Goal: Task Accomplishment & Management: Manage account settings

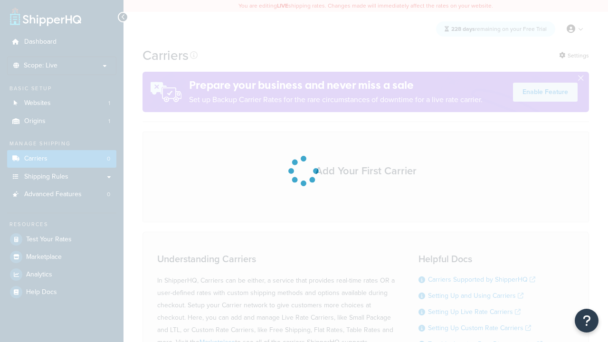
scroll to position [84, 0]
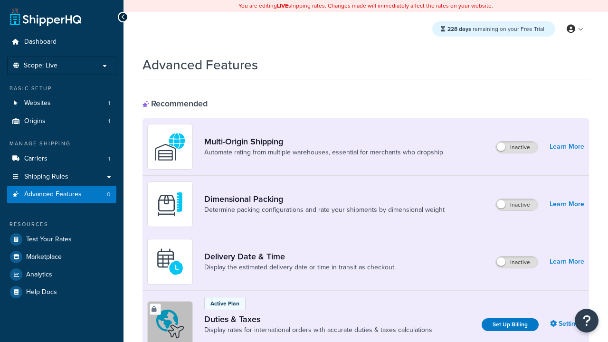
scroll to position [308, 0]
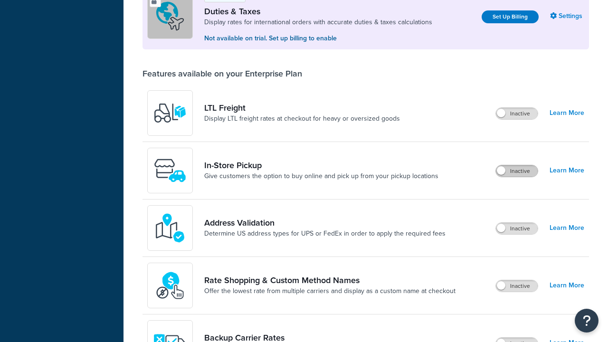
click at [517, 171] on label "Inactive" at bounding box center [517, 170] width 42 height 11
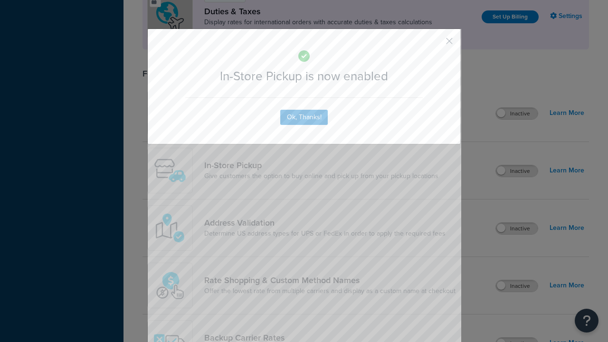
click at [435, 44] on button "button" at bounding box center [435, 44] width 2 height 2
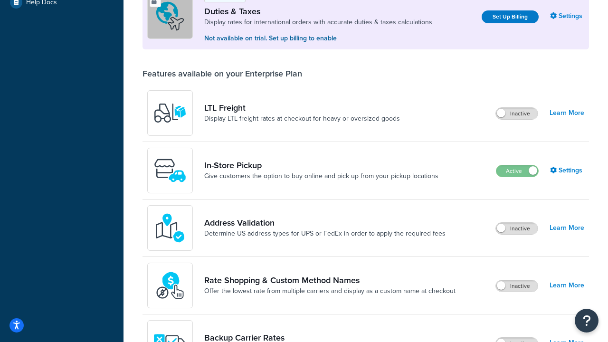
scroll to position [290, 0]
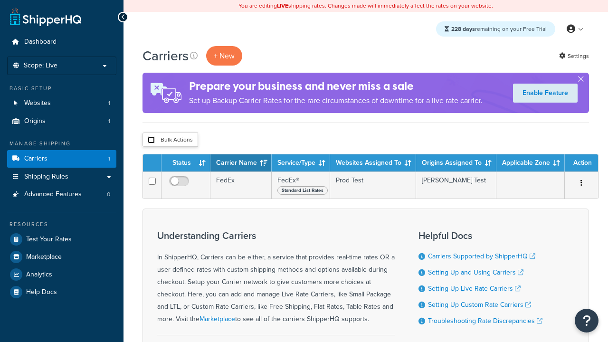
click at [151, 140] on input "checkbox" at bounding box center [151, 139] width 7 height 7
checkbox input "true"
click at [0, 0] on button "Delete" at bounding box center [0, 0] width 0 height 0
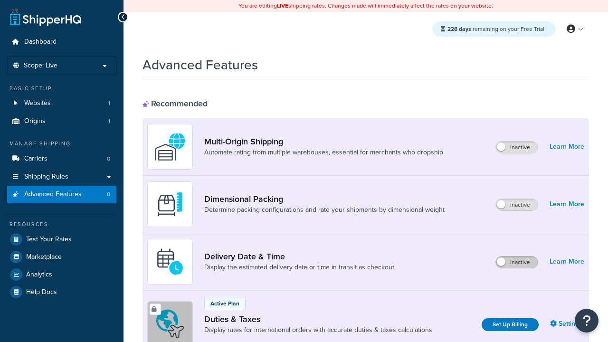
click at [517, 262] on label "Inactive" at bounding box center [517, 262] width 42 height 11
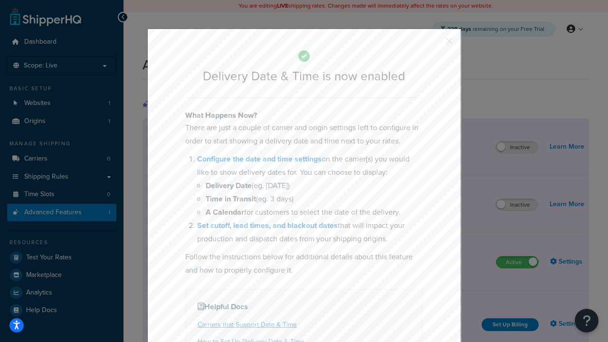
click at [435, 43] on button "button" at bounding box center [435, 44] width 2 height 2
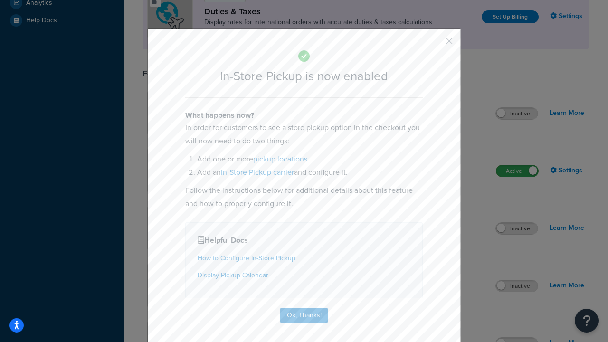
scroll to position [326, 0]
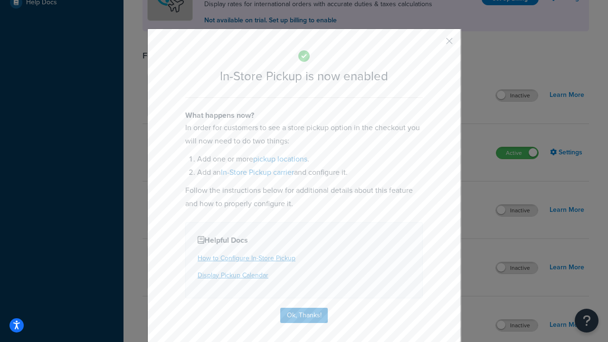
click at [435, 44] on button "button" at bounding box center [435, 44] width 2 height 2
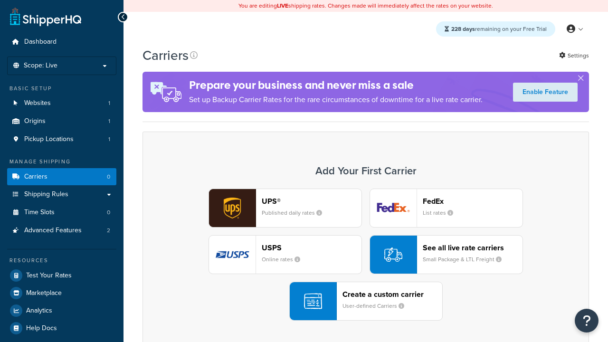
click at [366, 255] on div "UPS® Published daily rates FedEx List rates USPS Online rates See all live rate…" at bounding box center [366, 255] width 427 height 132
click at [366, 301] on div "Create a custom carrier User-defined Carriers" at bounding box center [393, 301] width 100 height 23
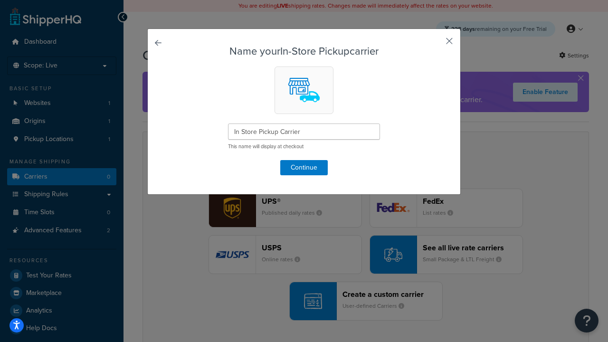
click at [435, 44] on button "button" at bounding box center [435, 44] width 2 height 2
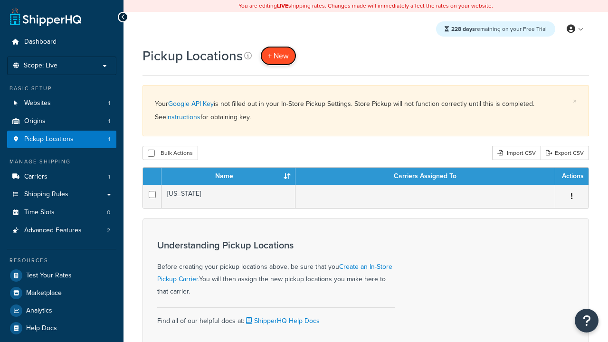
click at [279, 56] on span "+ New" at bounding box center [278, 55] width 21 height 11
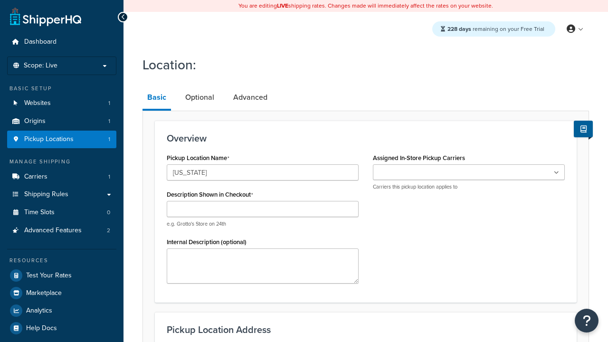
type input "California"
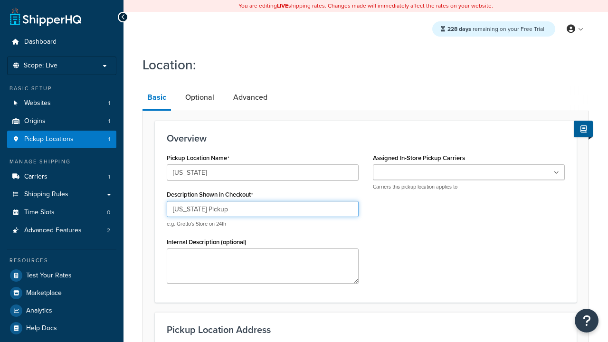
type input "California Pickup"
click at [469, 173] on ul at bounding box center [469, 172] width 192 height 16
type input "3385 Michelson Drive"
type input "Suite B"
type input "Irvine"
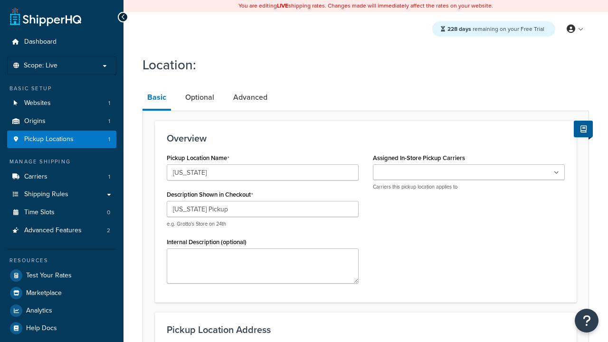
select select "5"
type input "Irvine"
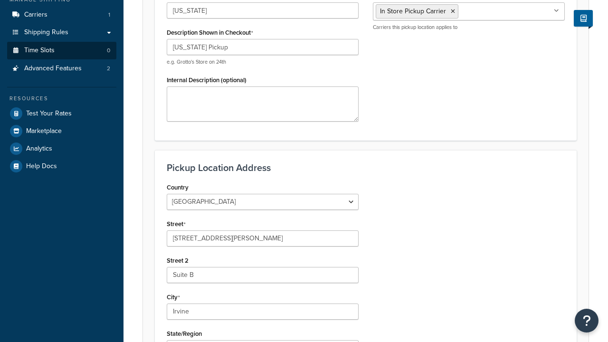
type input "92612"
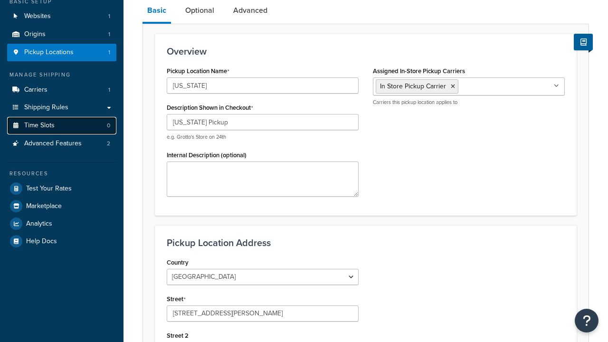
click at [62, 135] on link "Time Slots 0" at bounding box center [61, 126] width 109 height 18
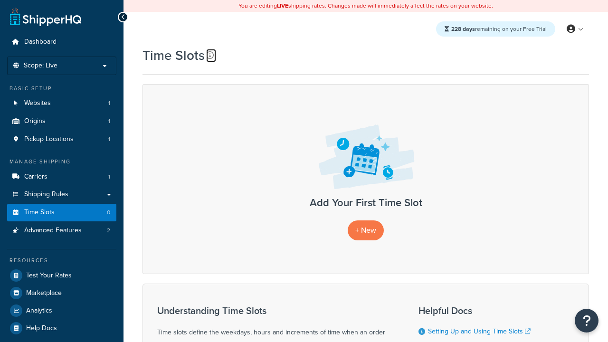
click at [210, 55] on icon at bounding box center [210, 55] width 8 height 8
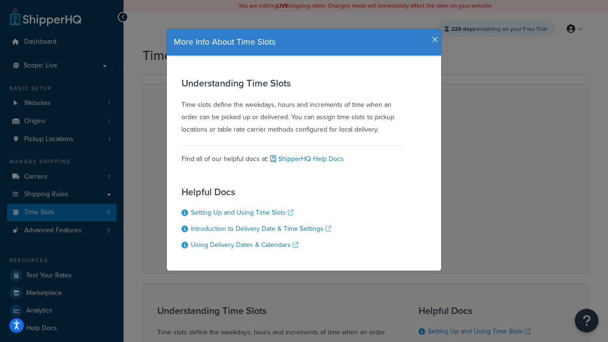
click at [433, 36] on icon "button" at bounding box center [435, 40] width 7 height 9
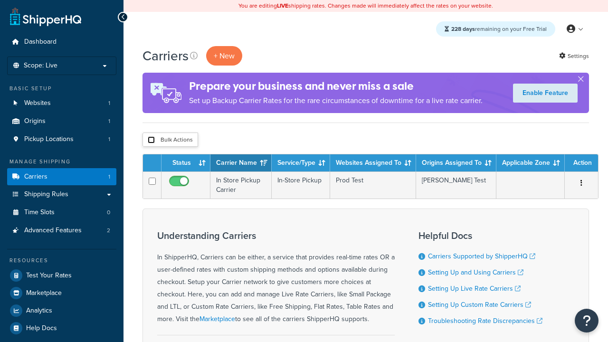
click at [151, 140] on input "checkbox" at bounding box center [151, 139] width 7 height 7
checkbox input "true"
click at [0, 0] on button "Delete" at bounding box center [0, 0] width 0 height 0
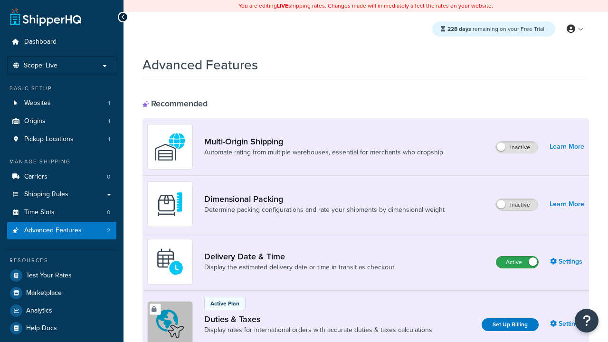
click at [518, 262] on label "Active" at bounding box center [518, 262] width 42 height 11
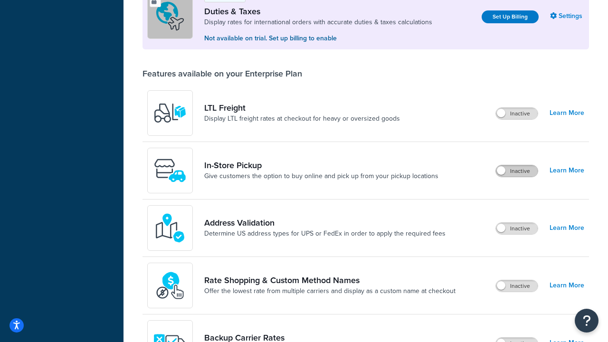
scroll to position [290, 0]
